Goal: Information Seeking & Learning: Learn about a topic

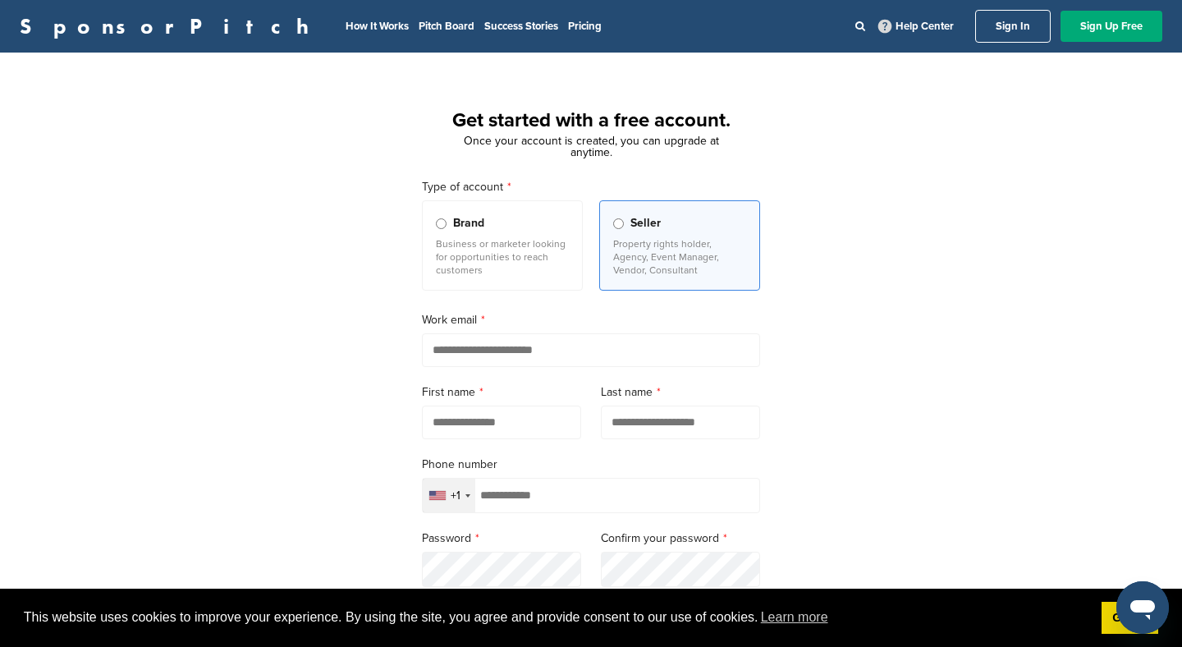
click at [995, 32] on link "Sign In" at bounding box center [1013, 26] width 76 height 33
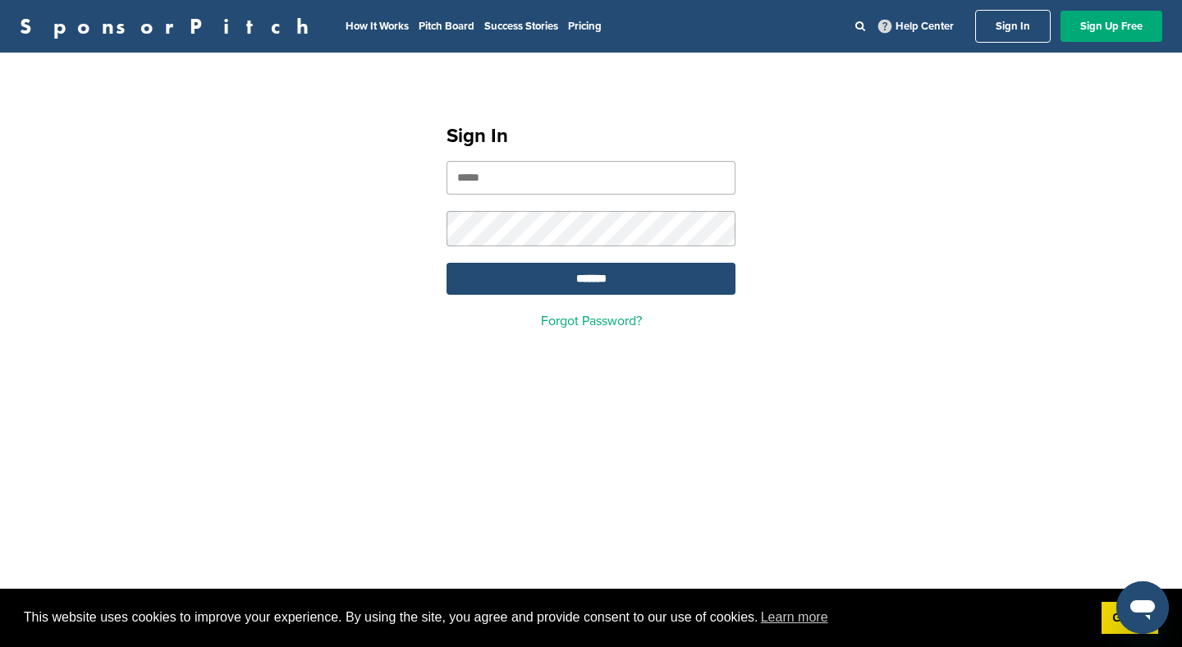
click at [117, 29] on link "SponsorPitch" at bounding box center [170, 26] width 300 height 21
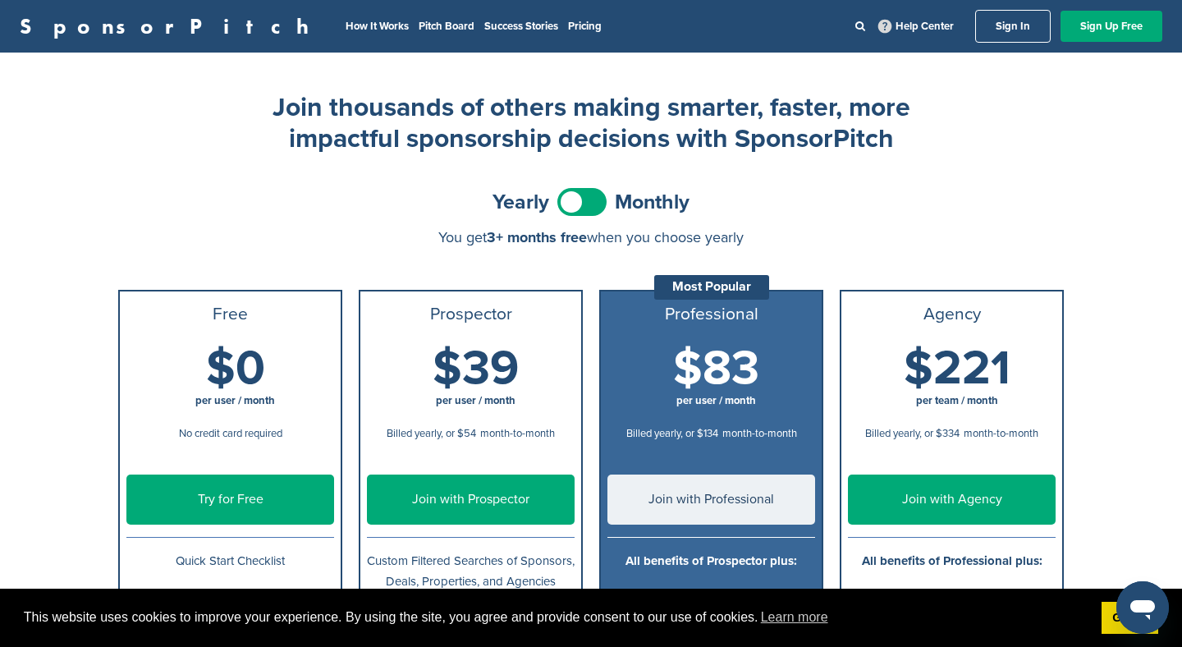
click at [557, 193] on label at bounding box center [581, 202] width 49 height 28
click at [577, 208] on span at bounding box center [581, 202] width 49 height 28
